Goal: Task Accomplishment & Management: Complete application form

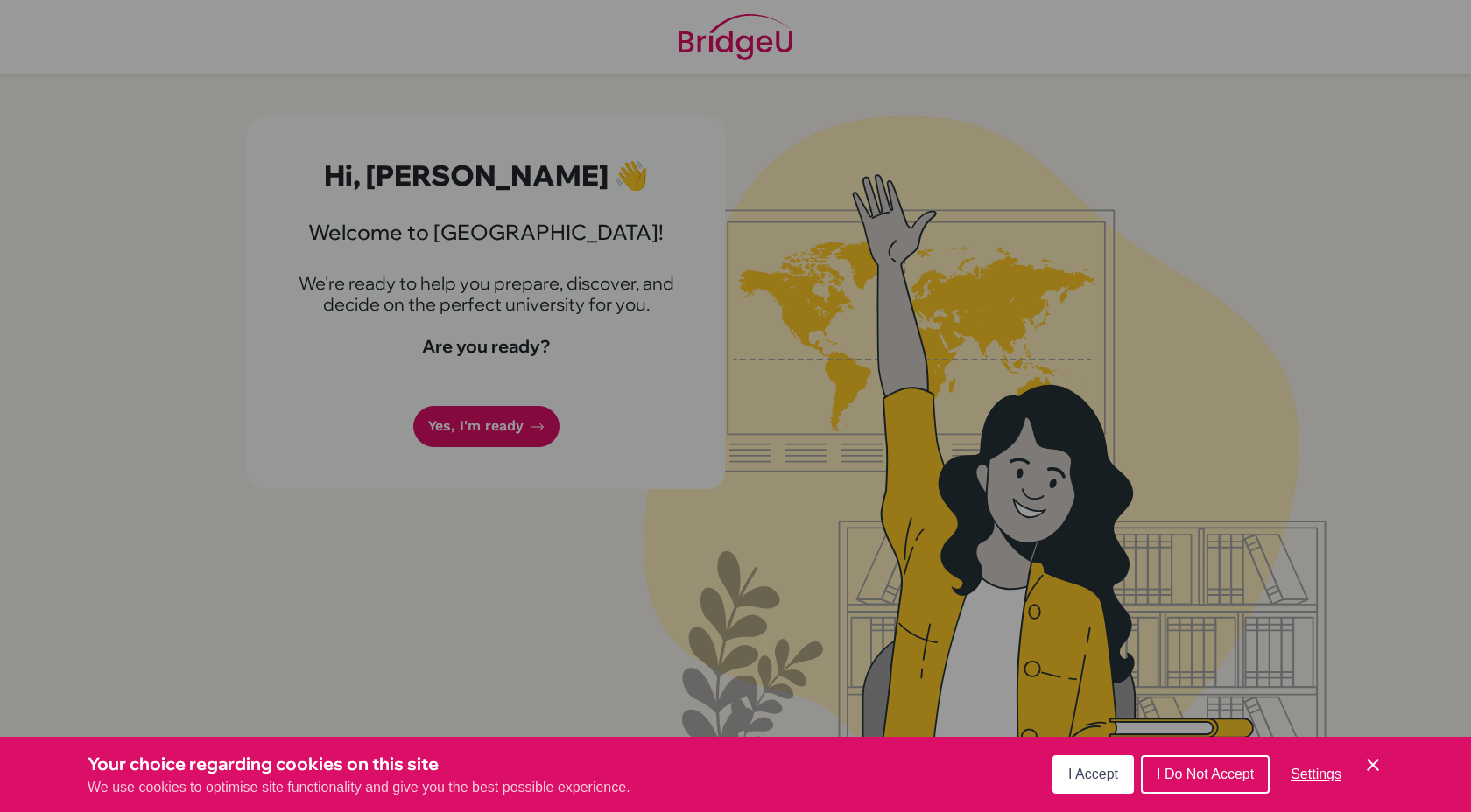
click at [725, 566] on div "Cookie Preferences" at bounding box center [735, 406] width 1471 height 812
click at [1077, 750] on div "Your choice regarding cookies on this site We use cookies to optimise site func…" at bounding box center [735, 774] width 1471 height 75
click at [1075, 795] on div "I Accept I Do Not Accept Settings Cookie Control Close Icon" at bounding box center [1218, 774] width 331 height 45
click at [1076, 784] on button "I Accept" at bounding box center [1093, 775] width 81 height 39
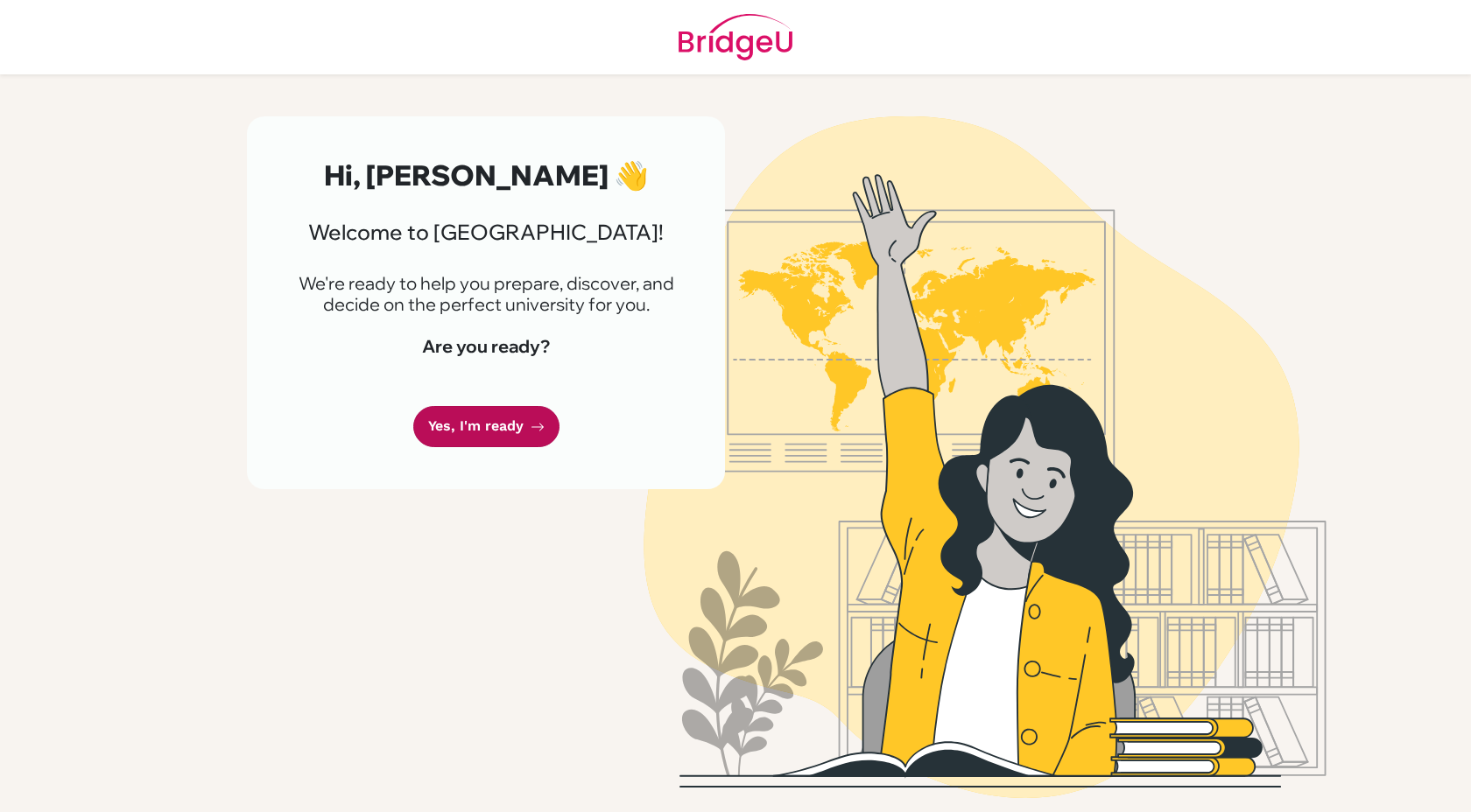
click at [441, 416] on link "Yes, I'm ready" at bounding box center [486, 426] width 146 height 42
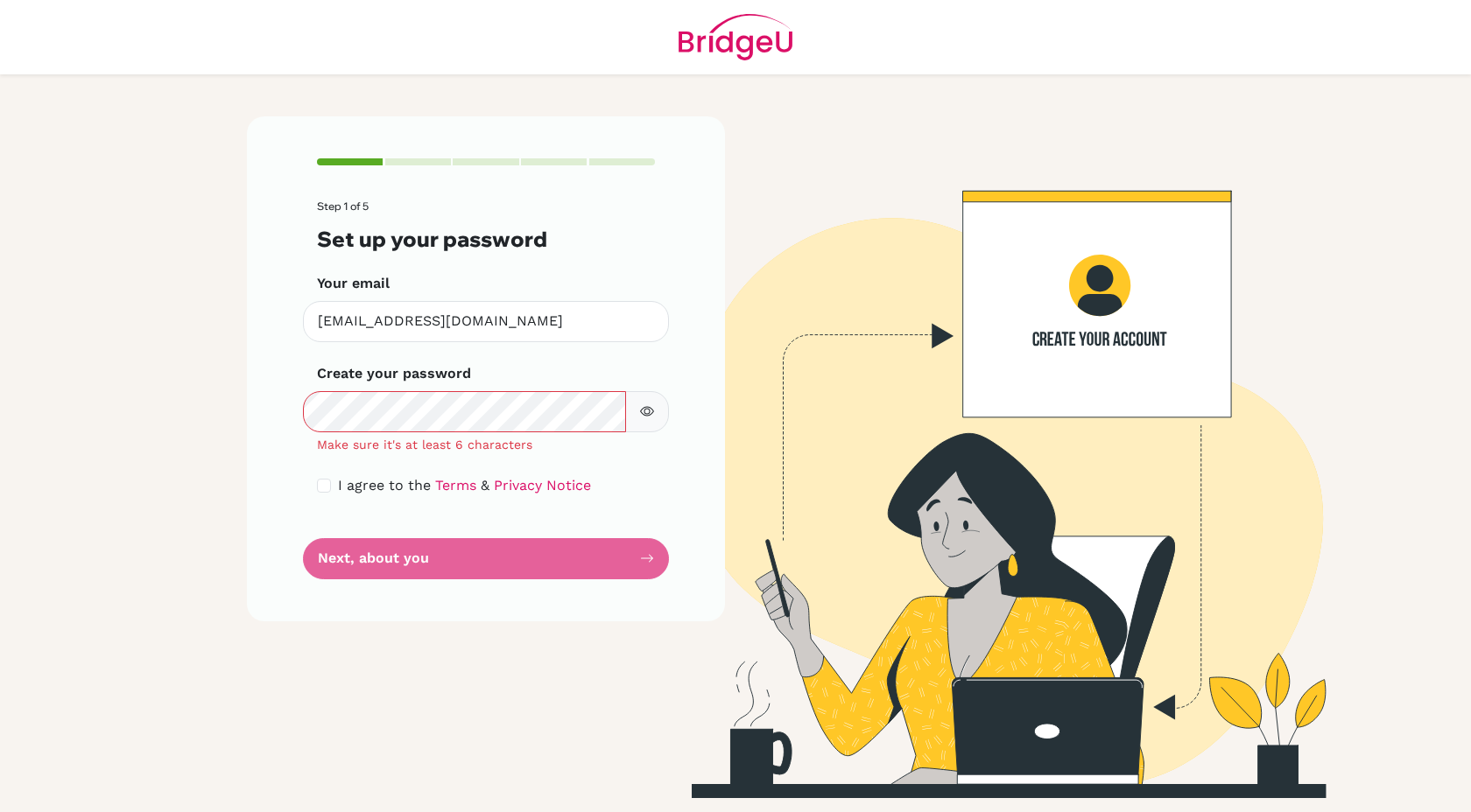
click at [652, 414] on icon "button" at bounding box center [647, 411] width 14 height 14
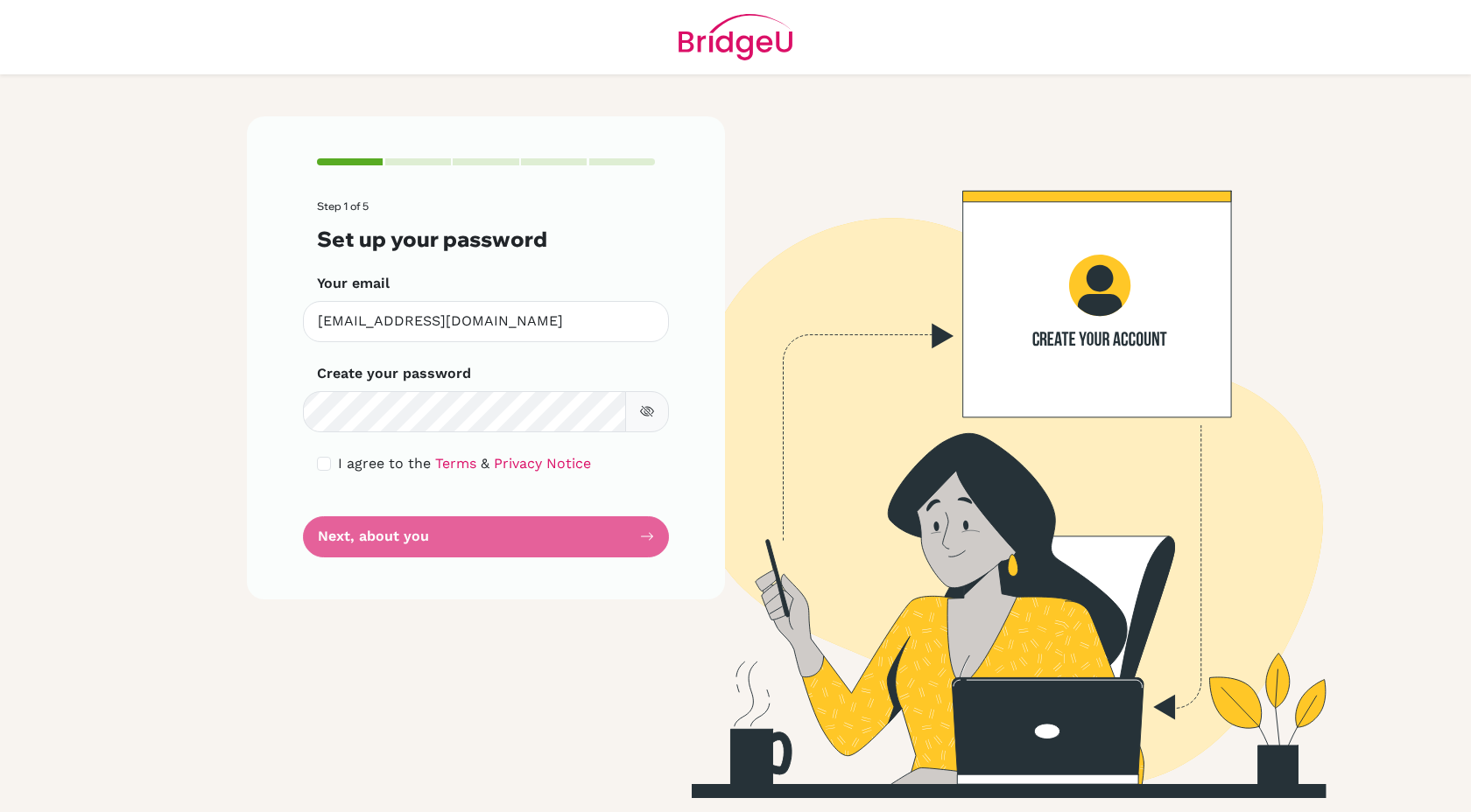
click at [359, 453] on form "Step 1 of 5 Set up your password Your email [EMAIL_ADDRESS][DOMAIN_NAME] Invali…" at bounding box center [486, 379] width 338 height 356
click at [331, 466] on div "I agree to the Terms & Privacy Notice" at bounding box center [486, 464] width 338 height 21
click at [324, 469] on input "checkbox" at bounding box center [324, 464] width 14 height 14
checkbox input "true"
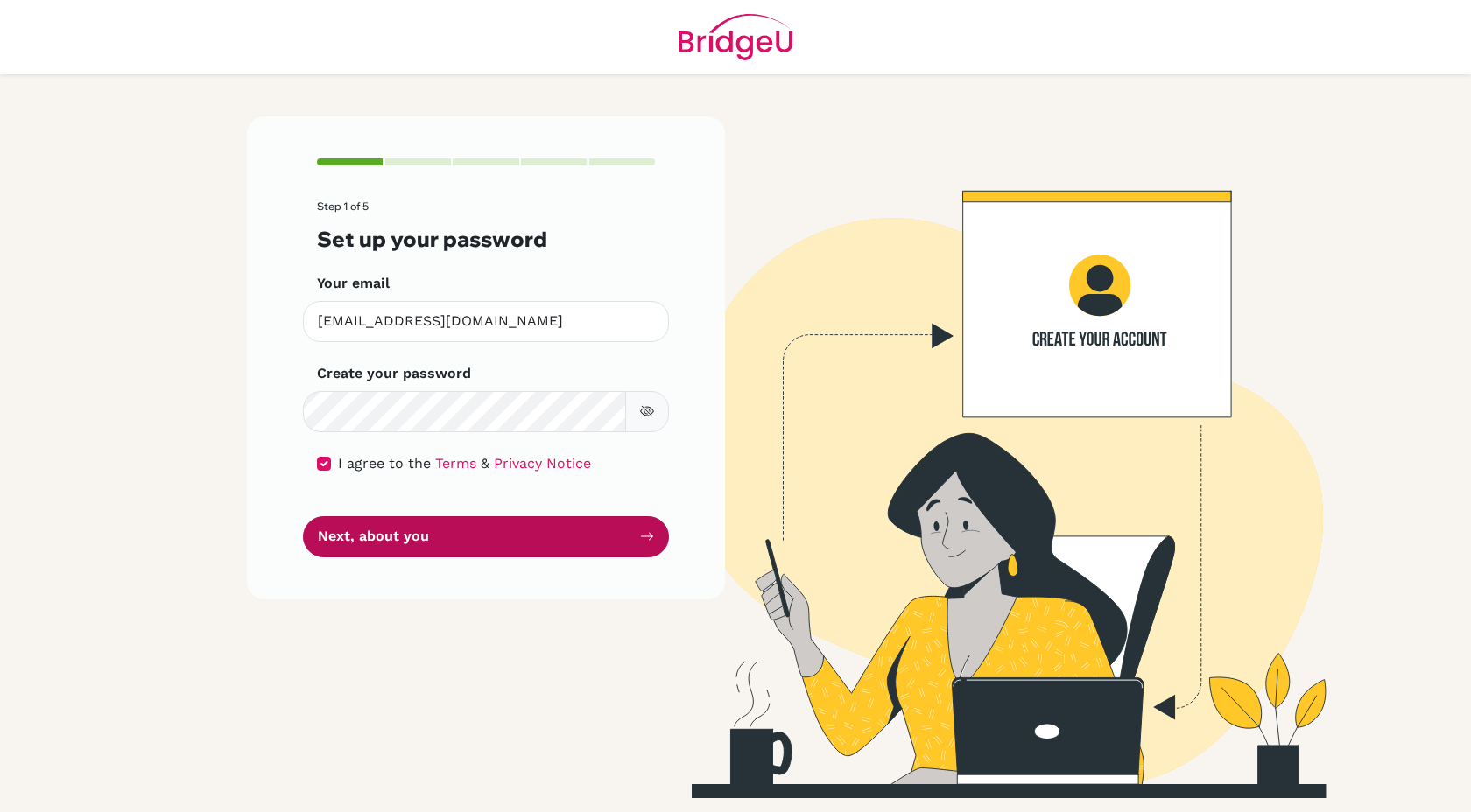
click at [351, 532] on button "Next, about you" at bounding box center [486, 537] width 366 height 42
